Goal: Check status: Check status

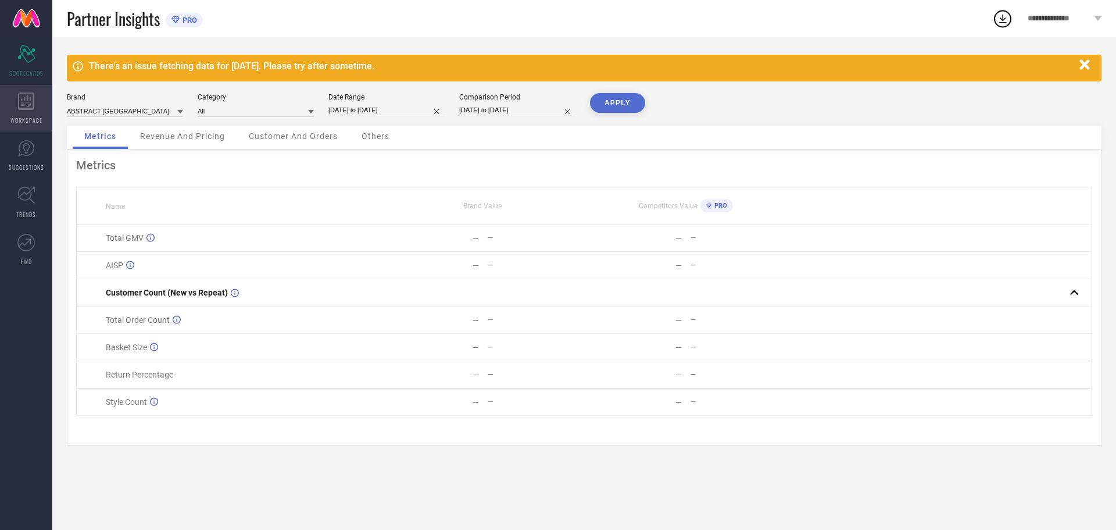
click at [37, 115] on div "WORKSPACE" at bounding box center [26, 108] width 52 height 47
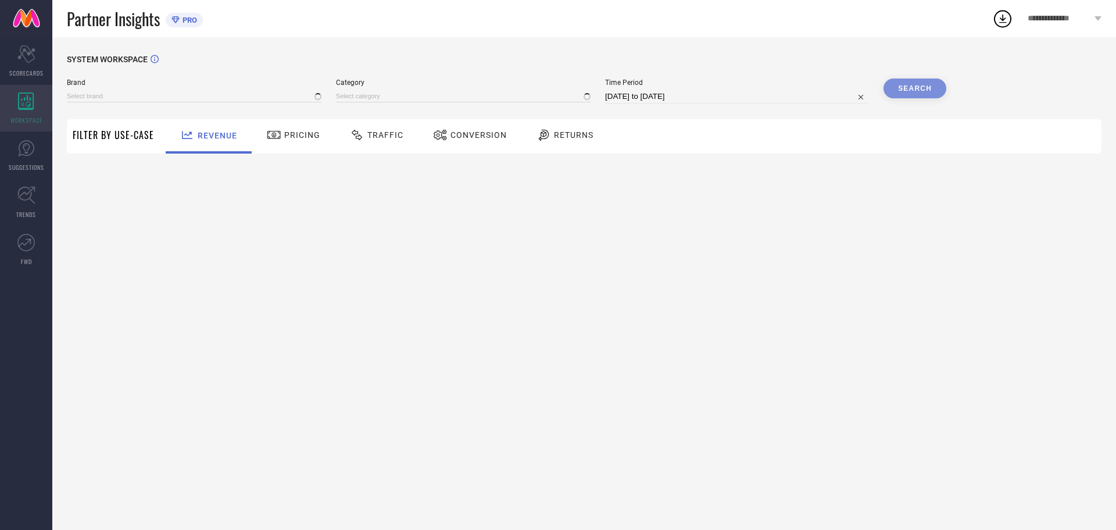
type input "ABSTRACT [GEOGRAPHIC_DATA]"
type input "All"
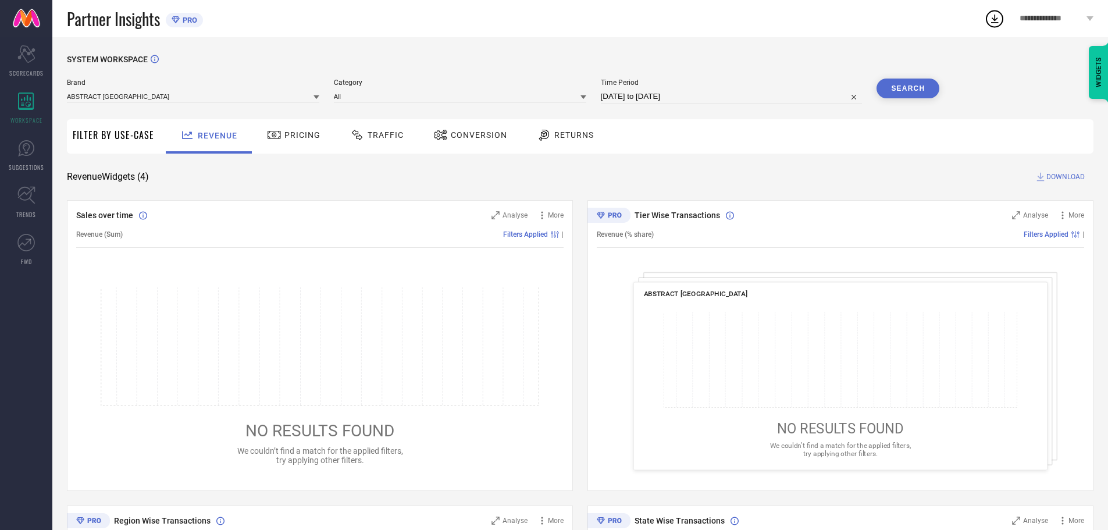
click at [296, 153] on div "Pricing" at bounding box center [293, 136] width 83 height 34
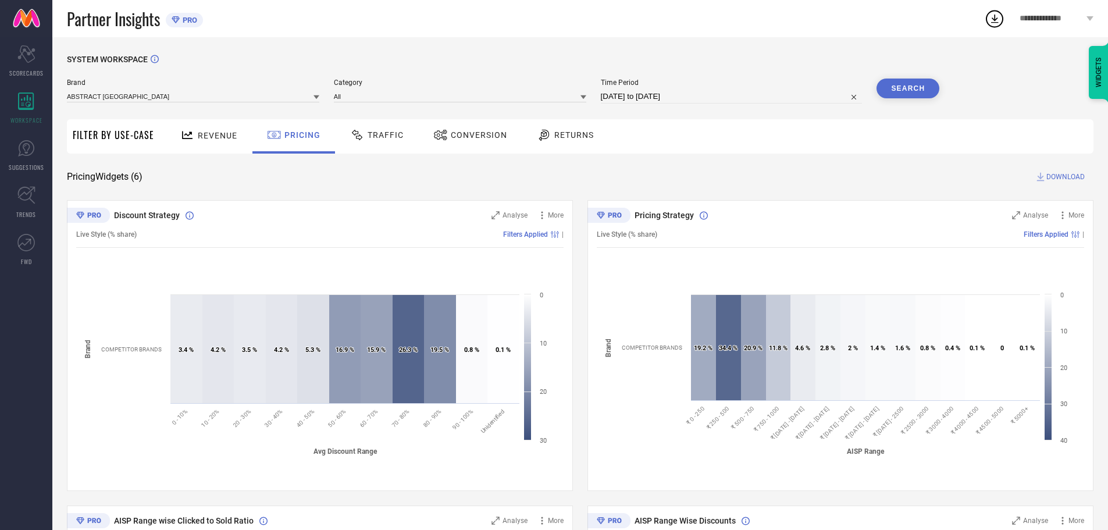
click at [662, 95] on input "[DATE] to [DATE]" at bounding box center [732, 97] width 262 height 14
select select "7"
select select "2025"
select select "8"
select select "2025"
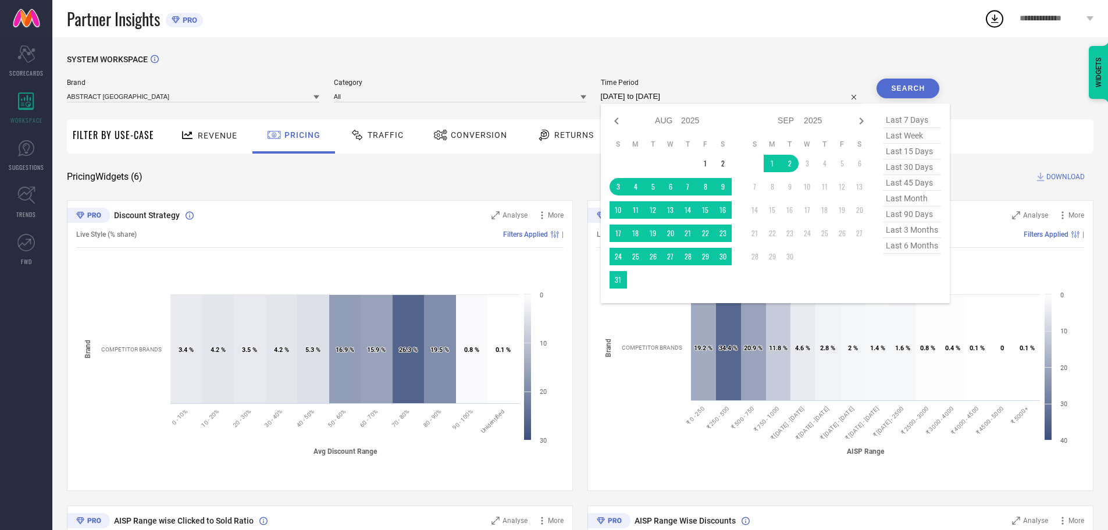
click at [908, 251] on span "last 6 months" at bounding box center [912, 246] width 58 height 16
type input "[DATE] to [DATE]"
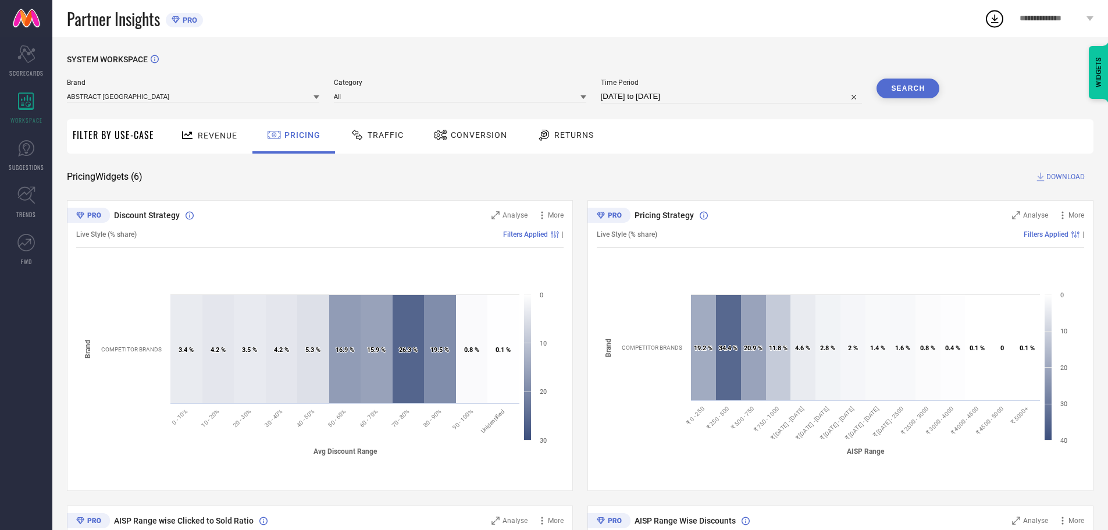
click at [901, 85] on button "Search" at bounding box center [907, 88] width 63 height 20
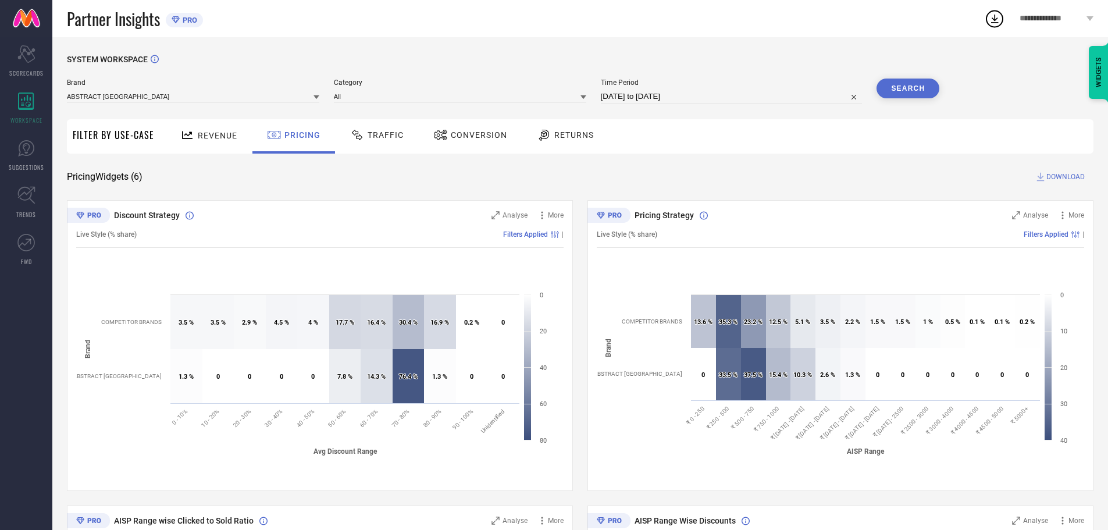
click at [452, 136] on span "Conversion" at bounding box center [479, 134] width 56 height 9
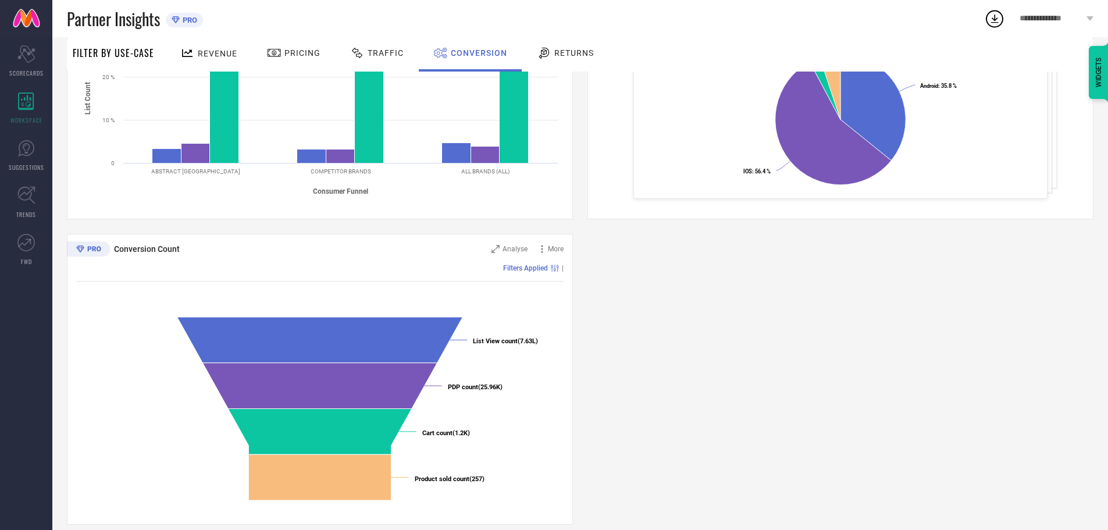
scroll to position [284, 0]
